Goal: Information Seeking & Learning: Learn about a topic

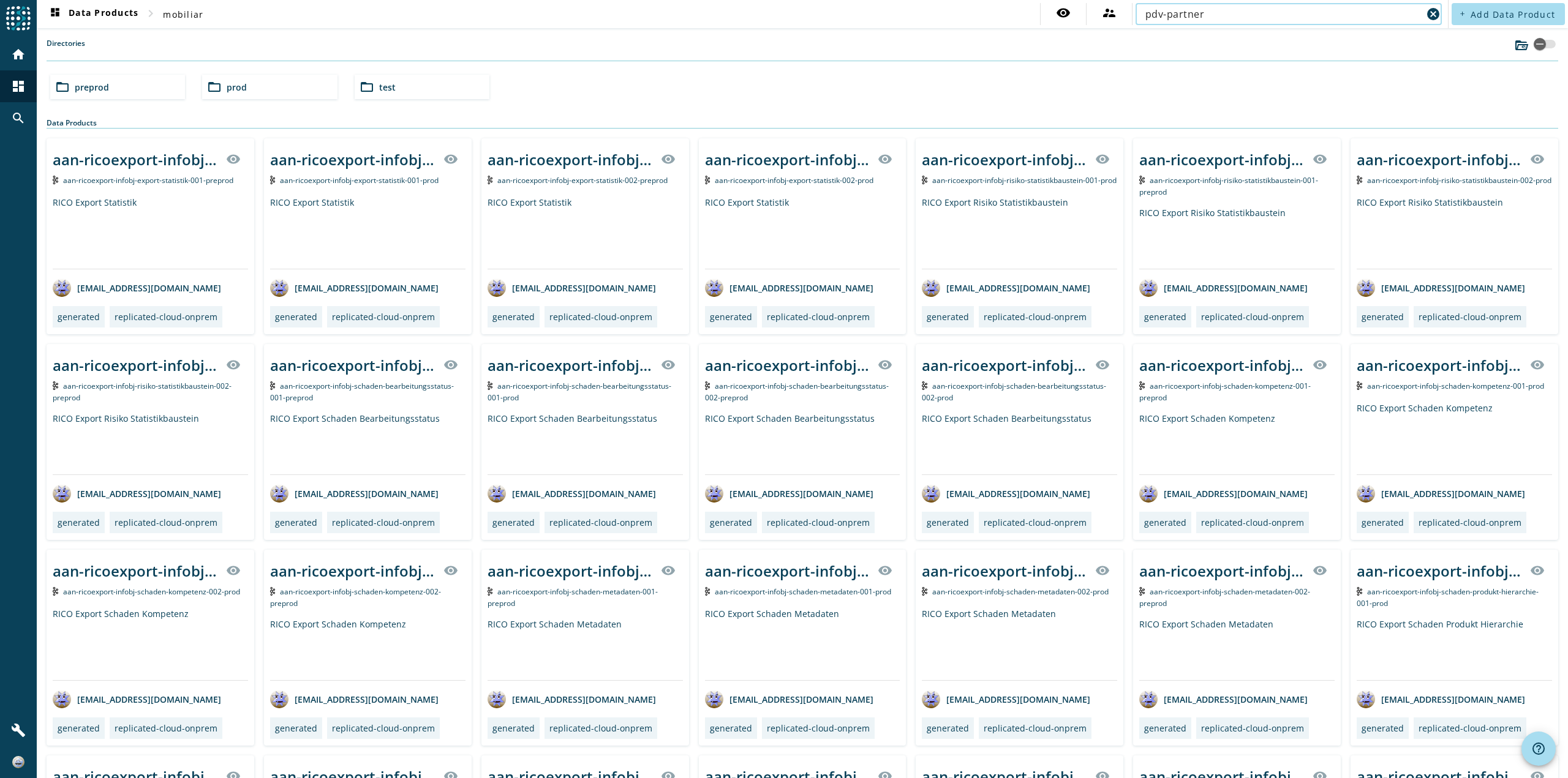
type input "pdv-partner-process-partnerconsolidated"
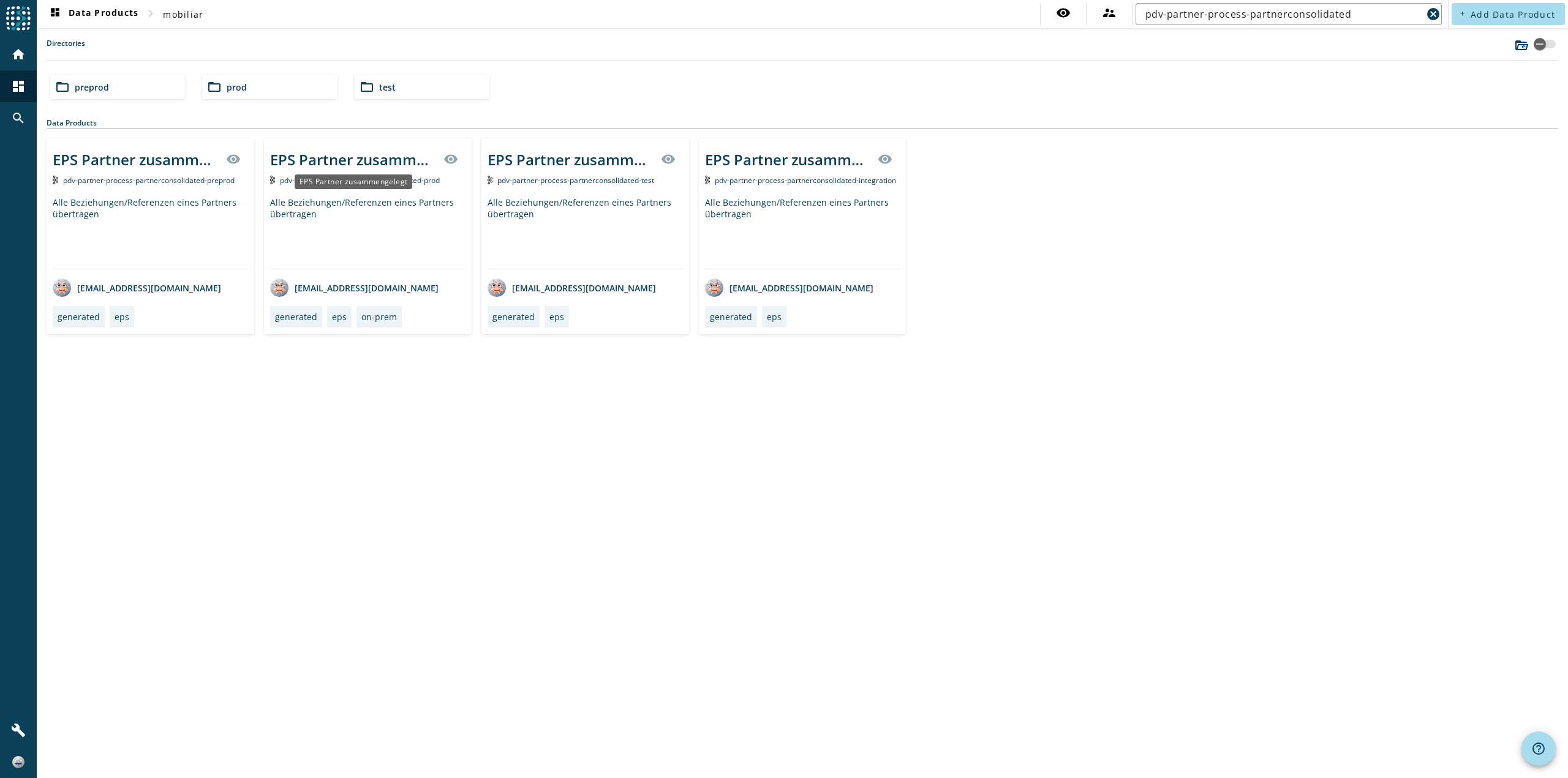
click at [398, 159] on div "EPS Partner zusammengelegt" at bounding box center [353, 160] width 166 height 20
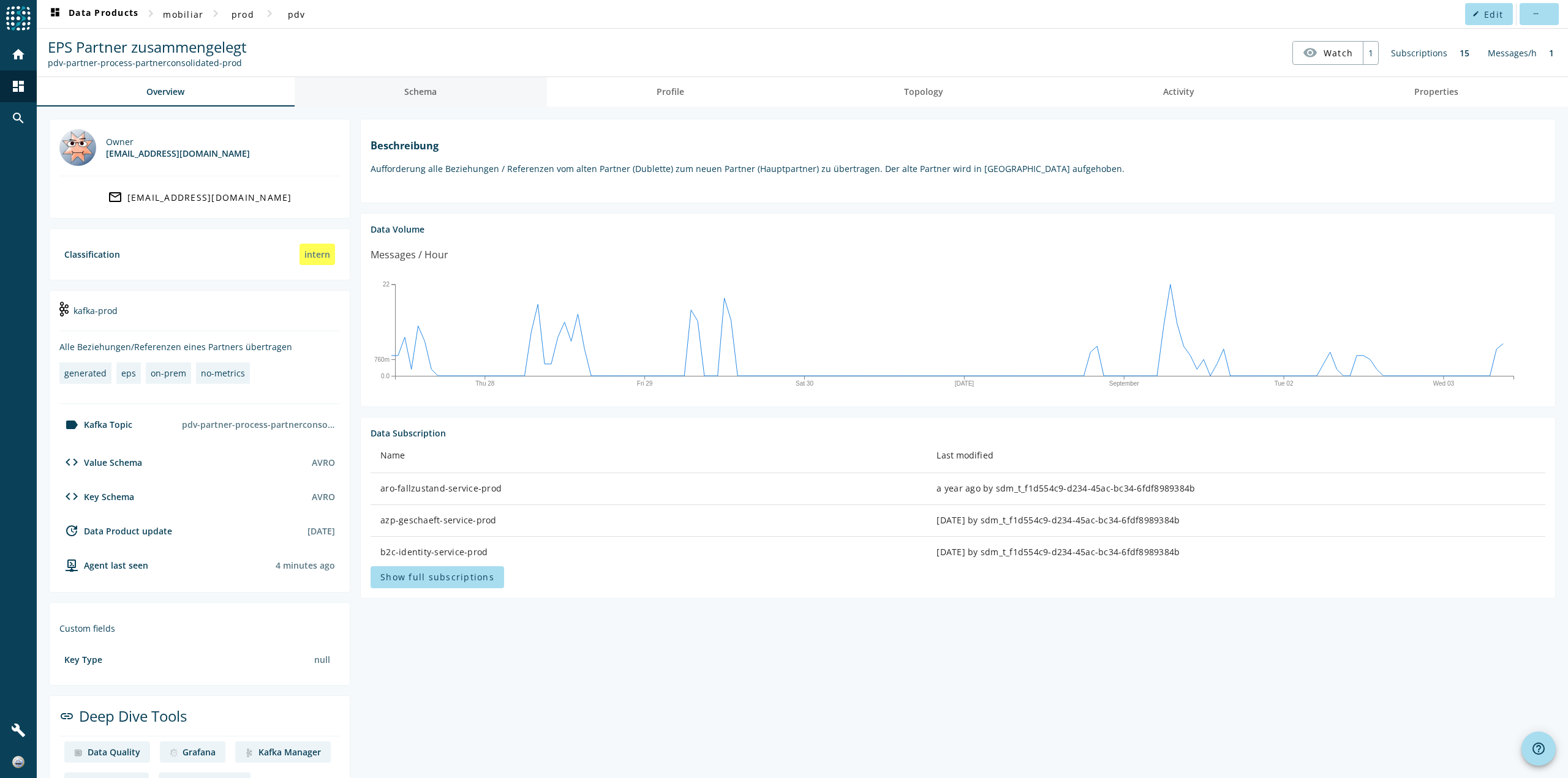
click at [434, 94] on span "Schema" at bounding box center [420, 92] width 32 height 9
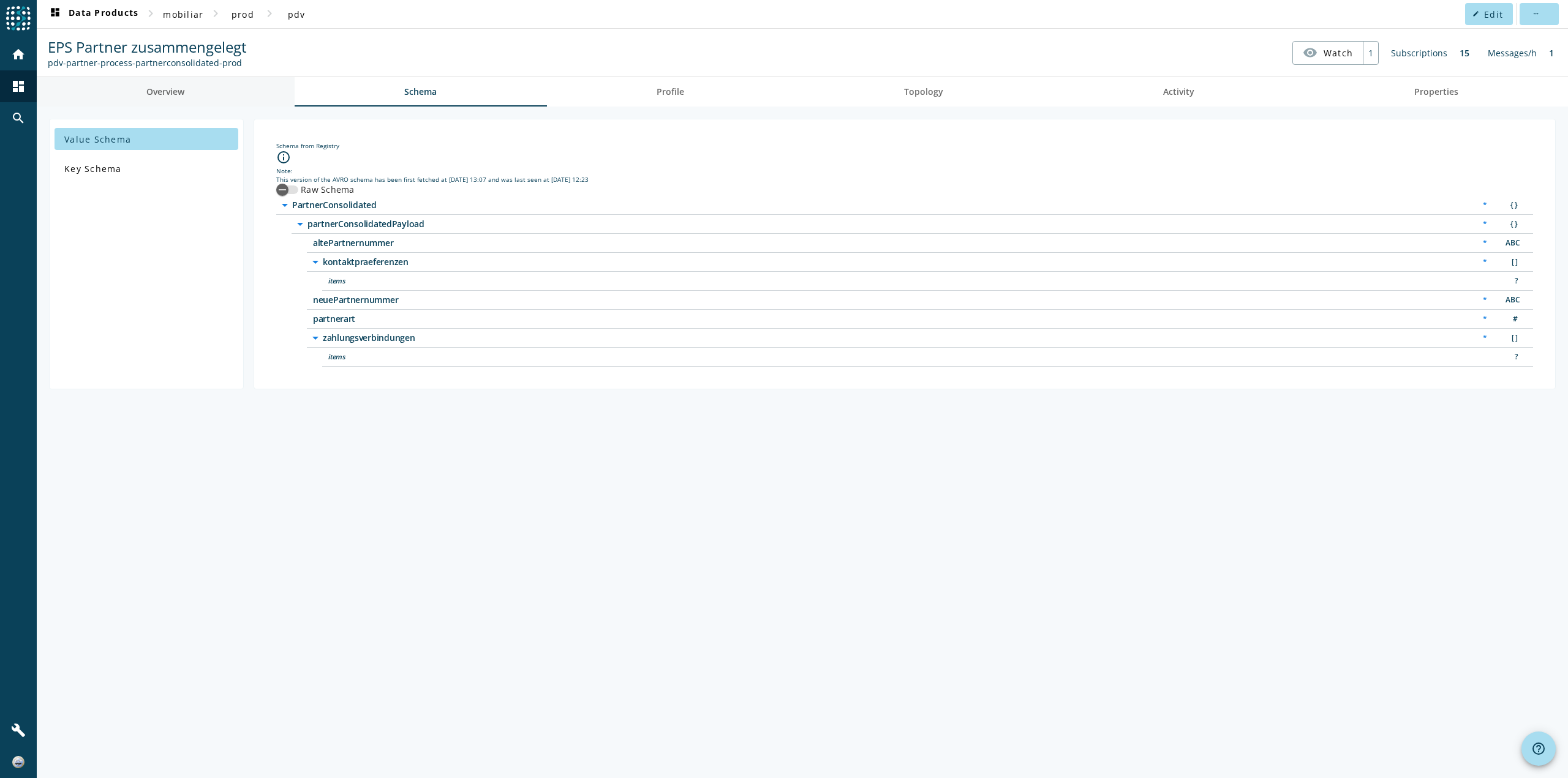
click at [261, 90] on link "Overview" at bounding box center [166, 92] width 258 height 30
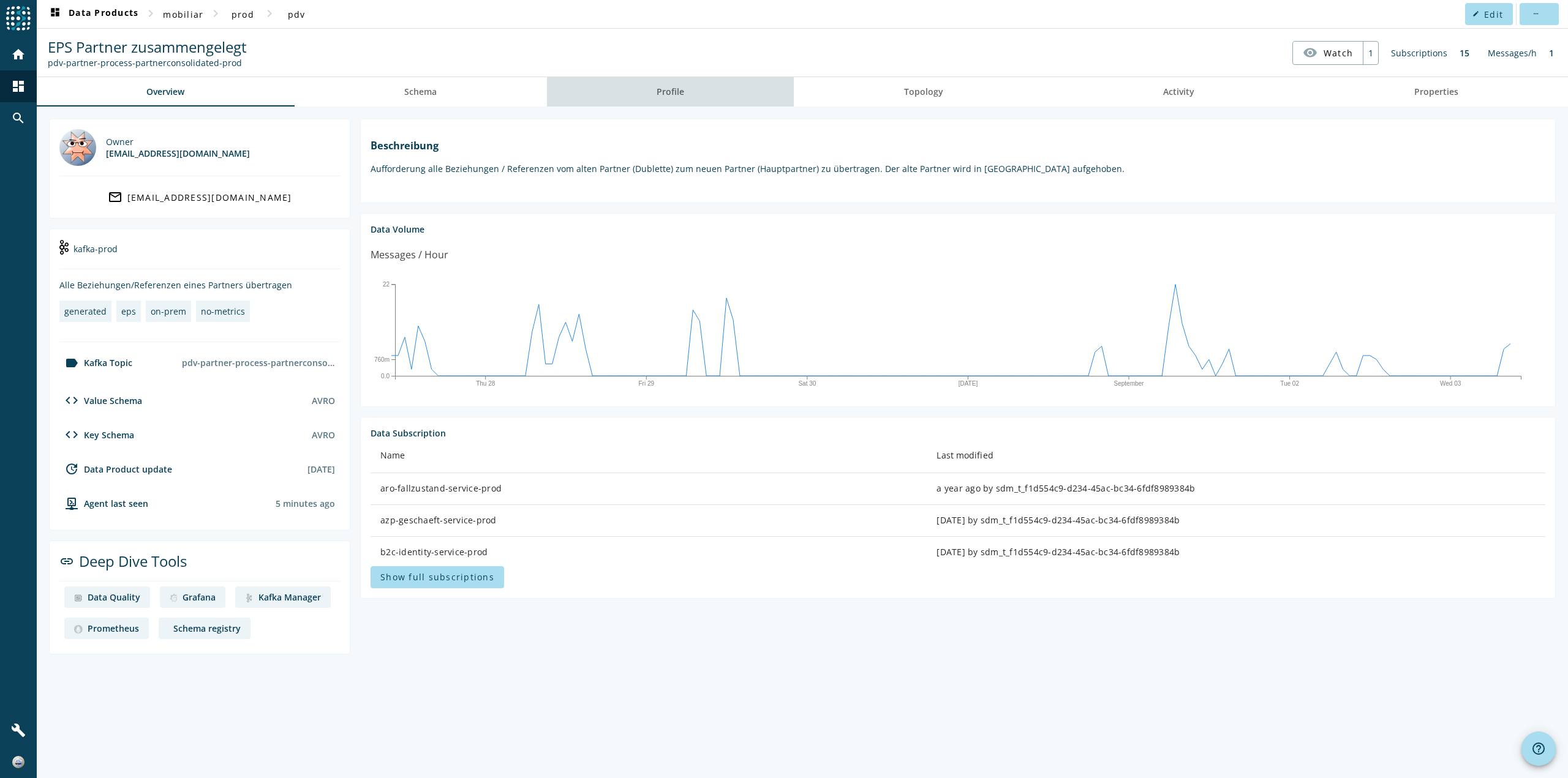
click at [681, 88] on span "Profile" at bounding box center [670, 92] width 28 height 9
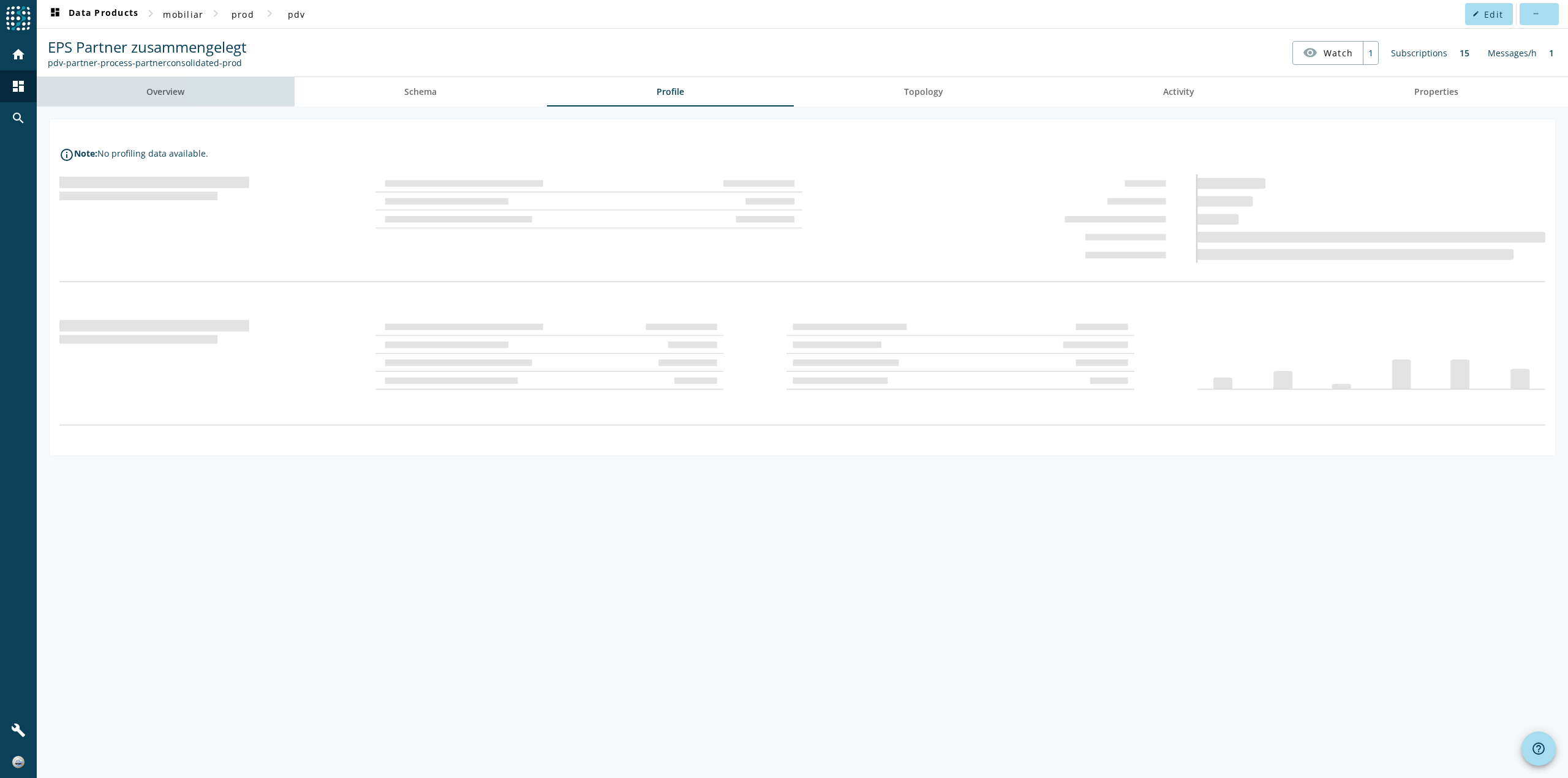
click at [235, 95] on link "Overview" at bounding box center [166, 92] width 258 height 30
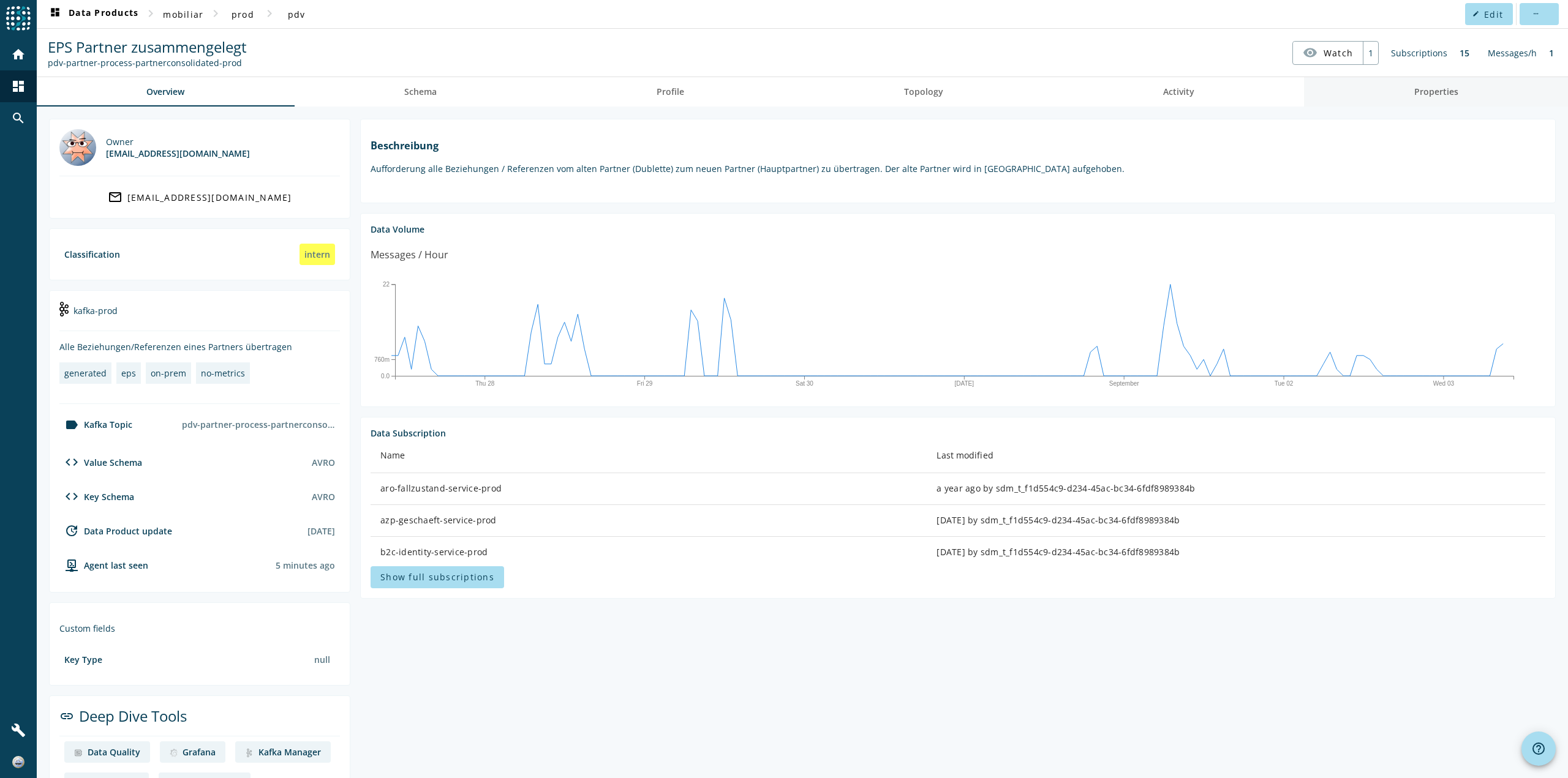
click at [1400, 103] on link "Properties" at bounding box center [1436, 92] width 264 height 30
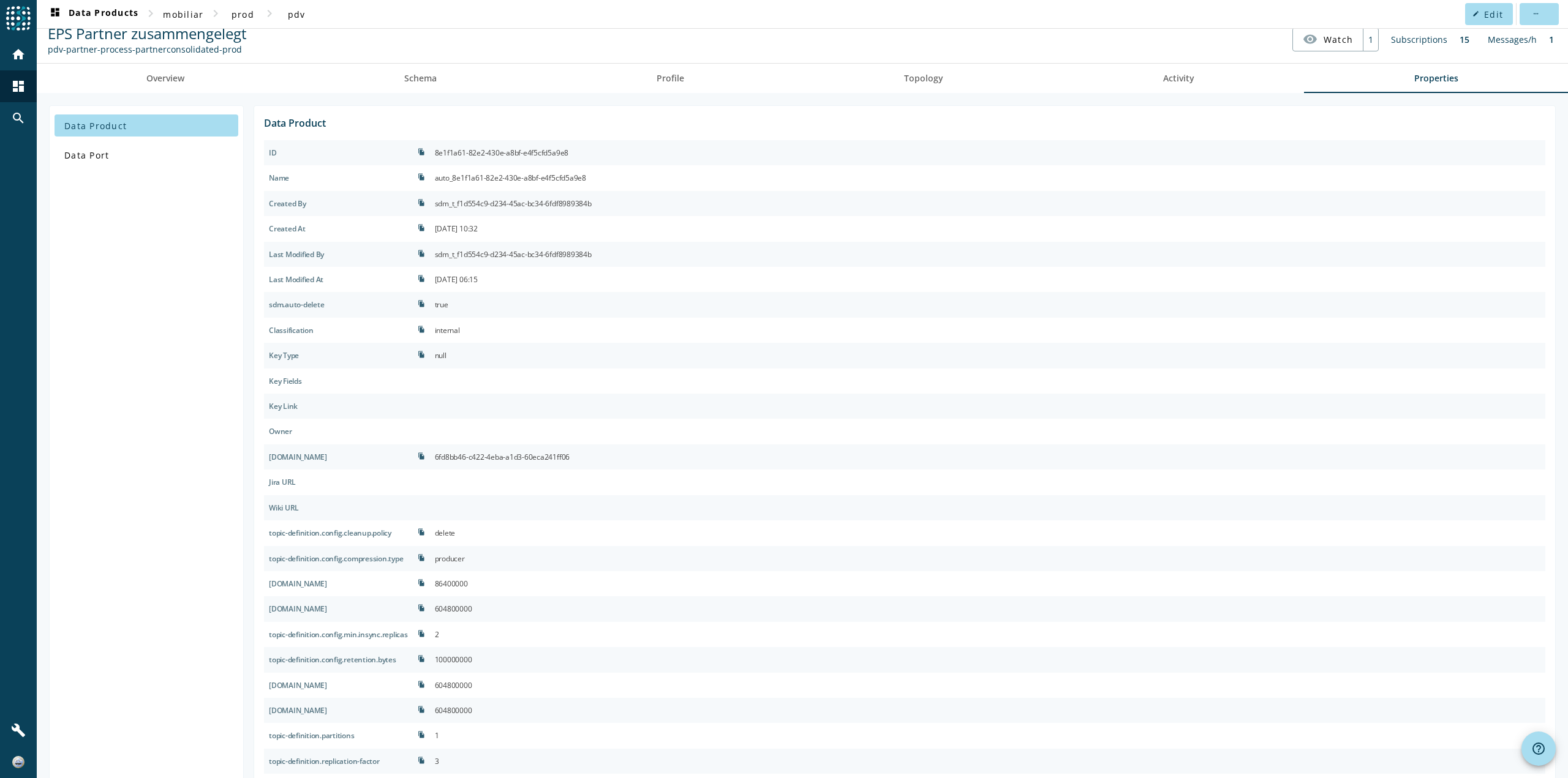
scroll to position [38, 0]
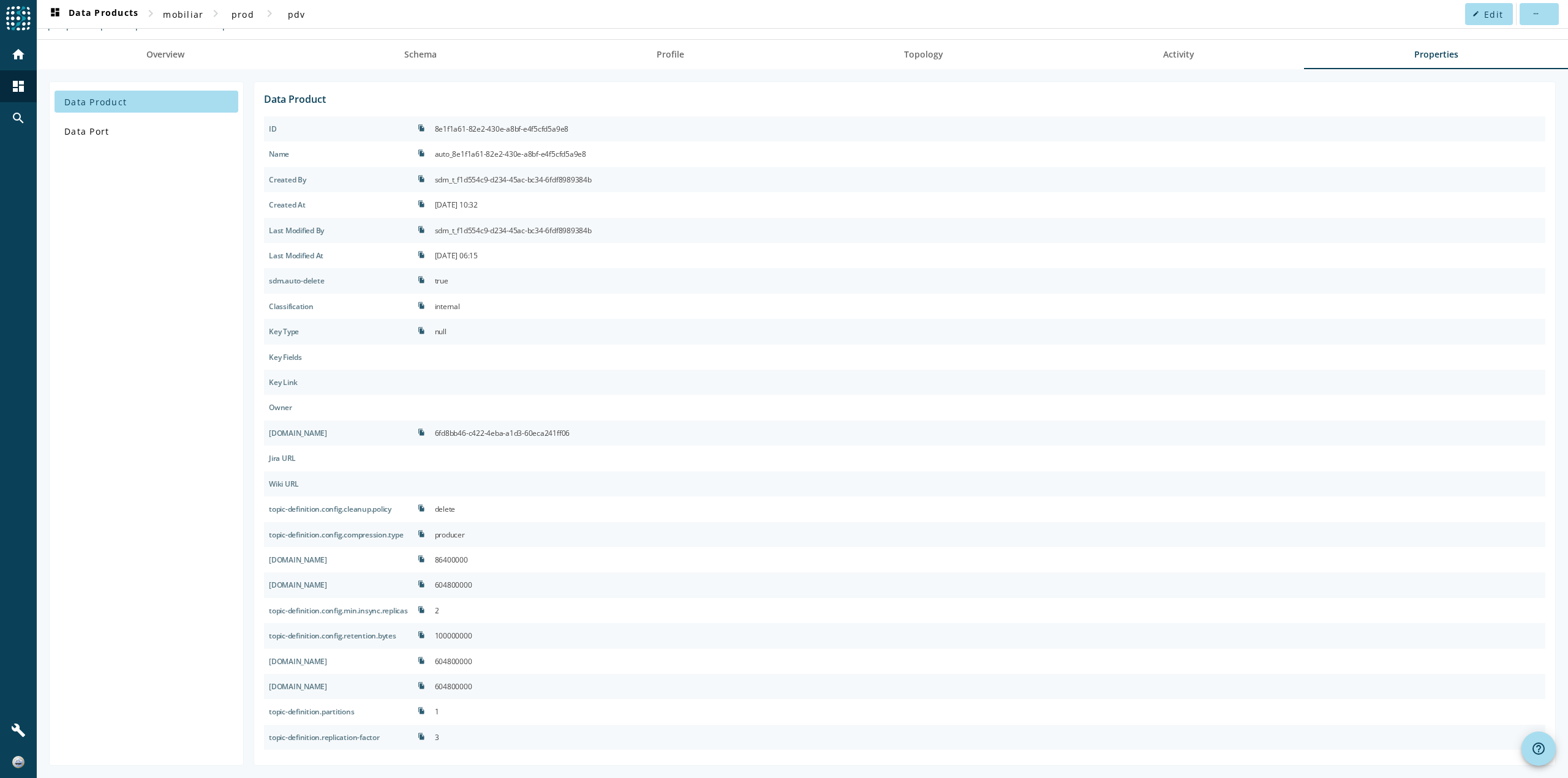
click at [468, 558] on div "86400000" at bounding box center [451, 560] width 33 height 15
click at [532, 555] on div "86400000" at bounding box center [988, 560] width 1115 height 25
